Goal: Find specific page/section: Find specific page/section

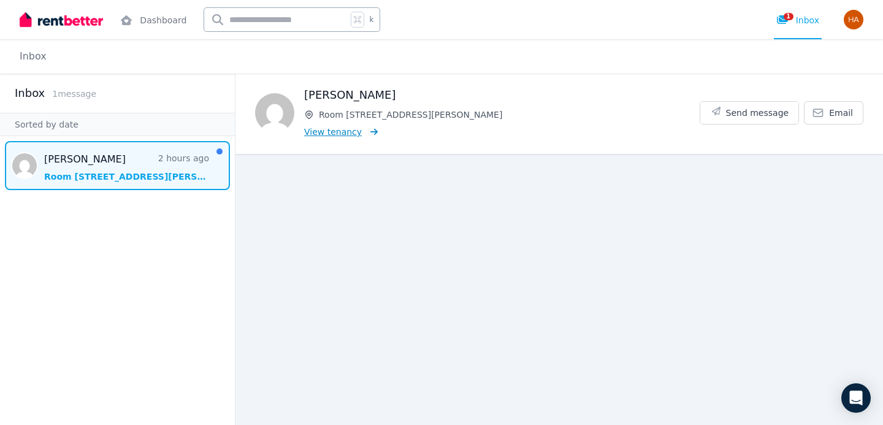
click at [345, 132] on span "View tenancy" at bounding box center [333, 132] width 58 height 12
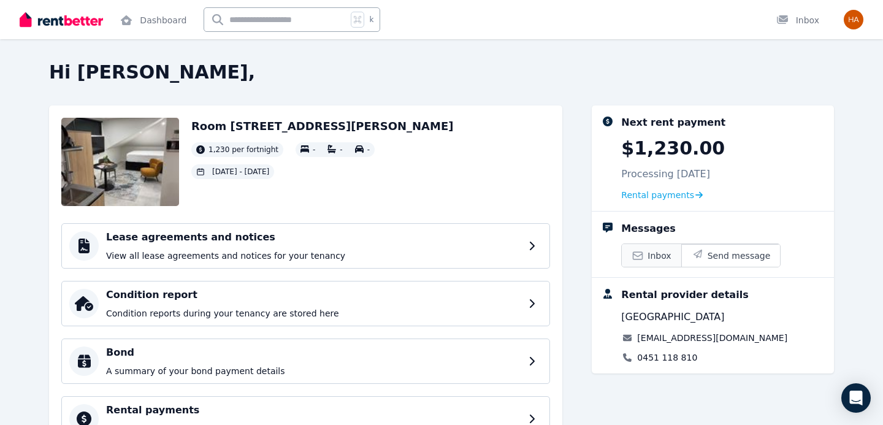
click at [653, 255] on span "Inbox" at bounding box center [659, 256] width 23 height 12
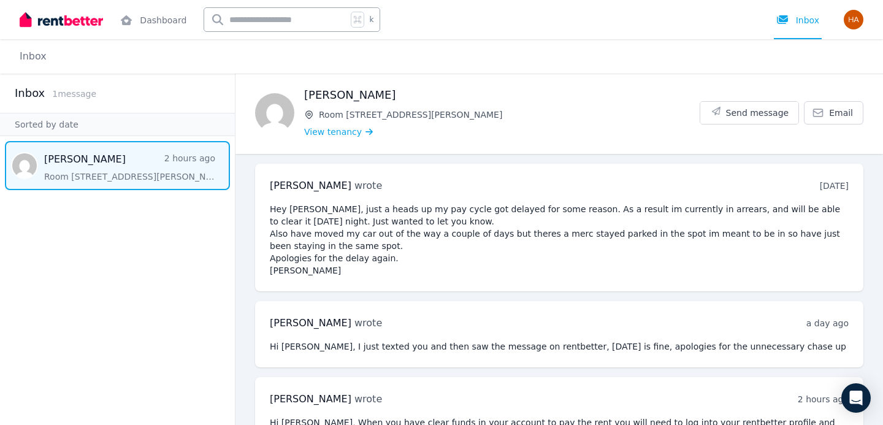
scroll to position [40, 0]
